Goal: Transaction & Acquisition: Purchase product/service

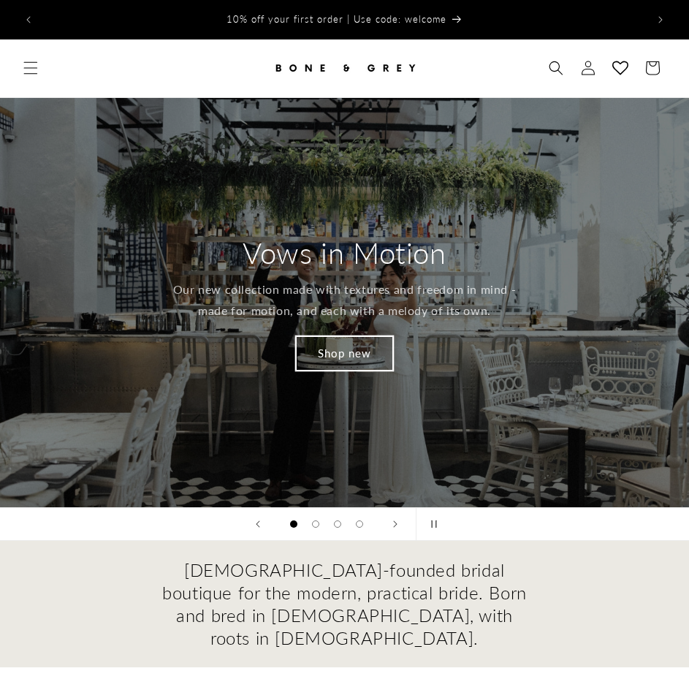
click at [351, 339] on link "Shop new" at bounding box center [344, 353] width 97 height 34
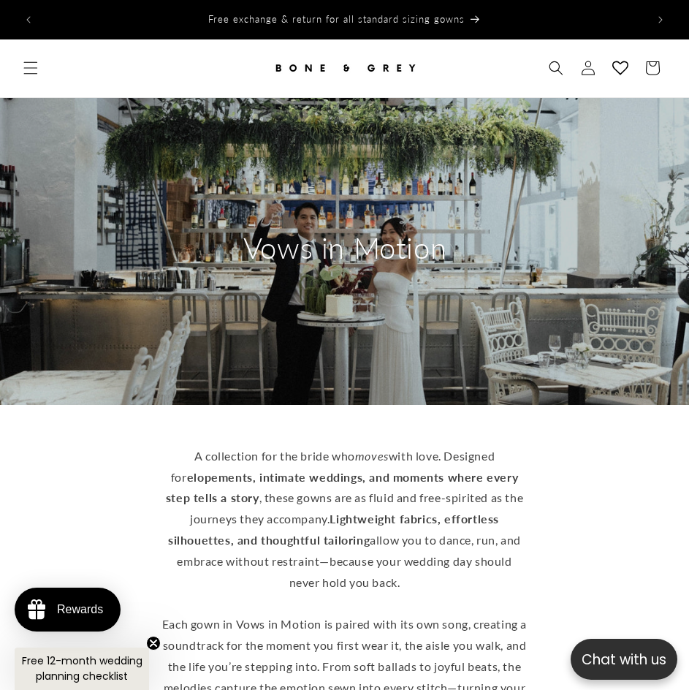
drag, startPoint x: 408, startPoint y: 387, endPoint x: 482, endPoint y: 80, distance: 315.6
click at [32, 64] on icon "Menu" at bounding box center [30, 68] width 15 height 15
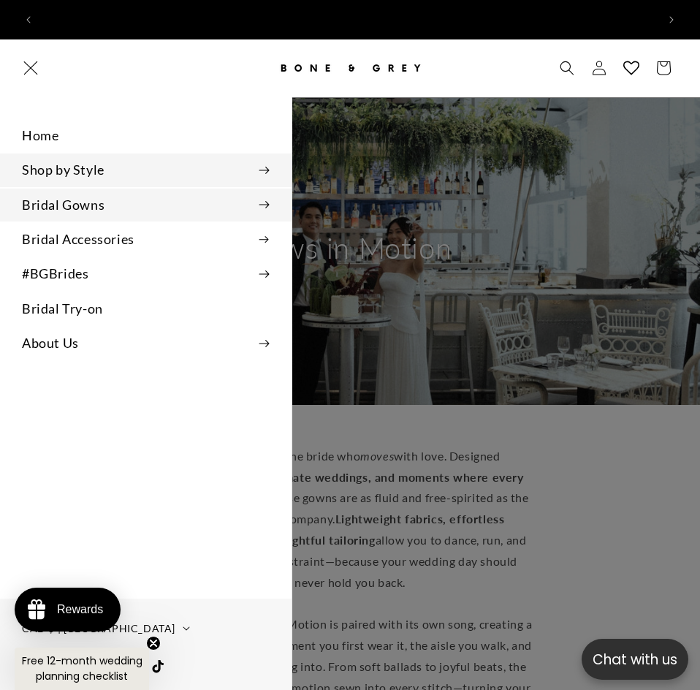
scroll to position [0, 1233]
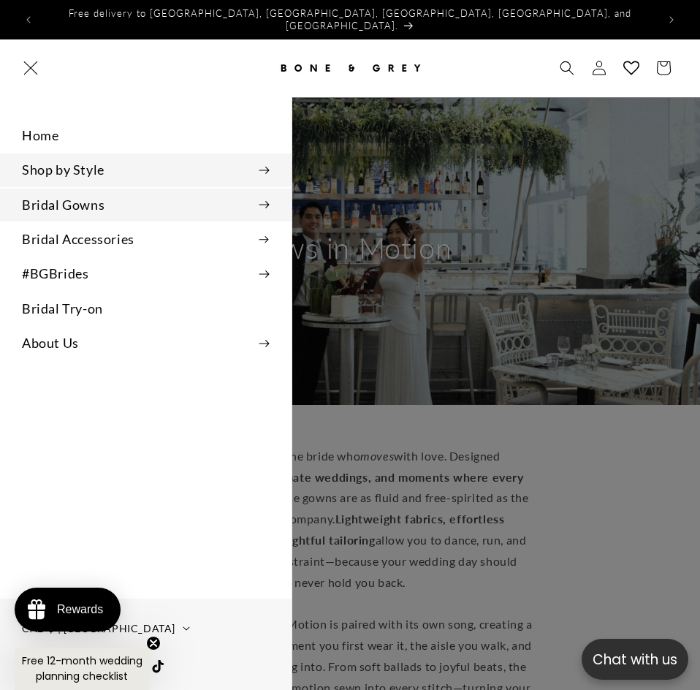
click at [113, 202] on summary "Bridal Gowns" at bounding box center [145, 204] width 291 height 33
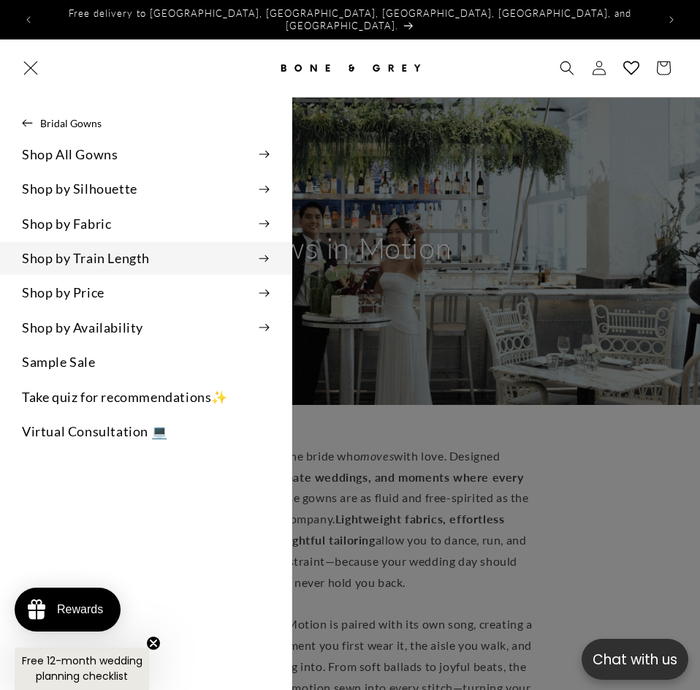
click at [116, 242] on summary "Shop by Train Length" at bounding box center [145, 258] width 291 height 33
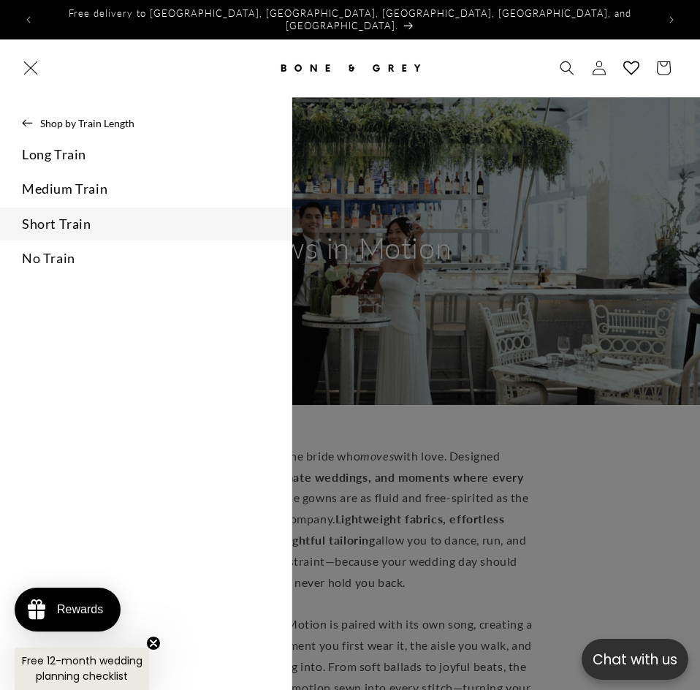
click at [113, 212] on link "Short Train" at bounding box center [145, 223] width 291 height 33
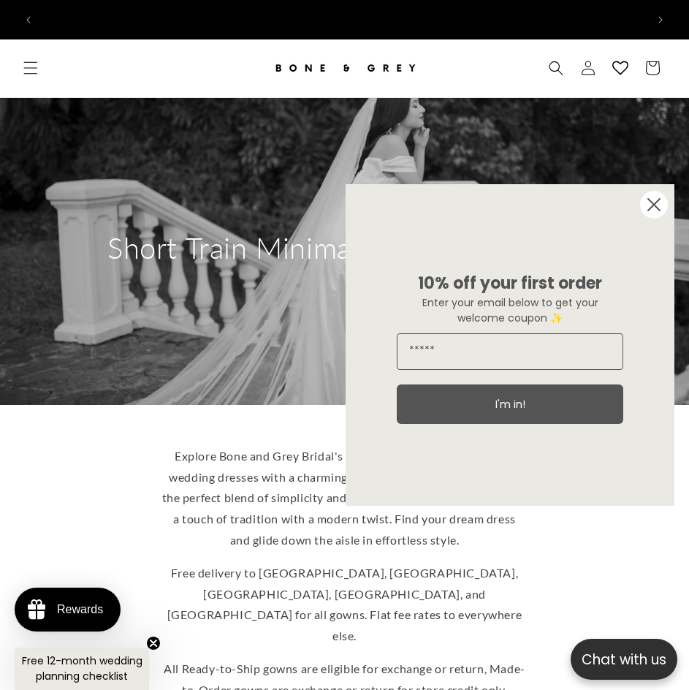
scroll to position [0, 1211]
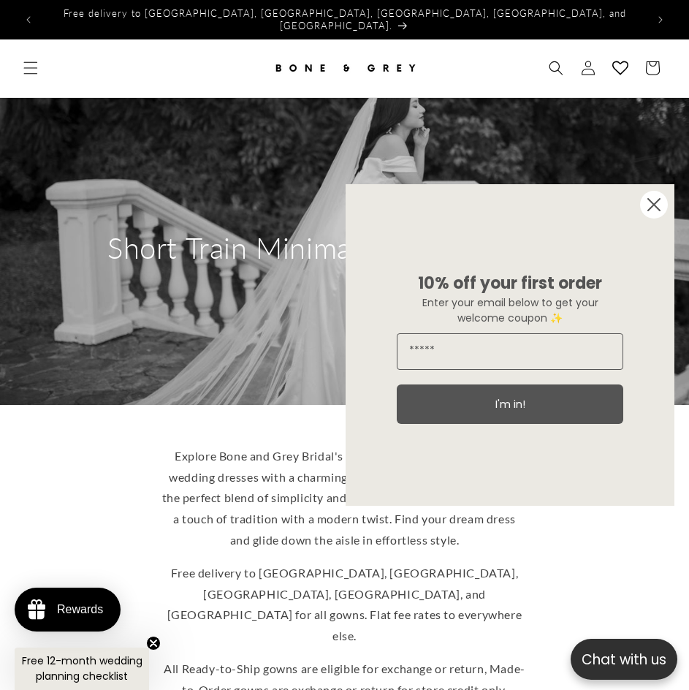
click at [652, 202] on icon "Close dialog" at bounding box center [654, 205] width 12 height 12
